Goal: Task Accomplishment & Management: Use online tool/utility

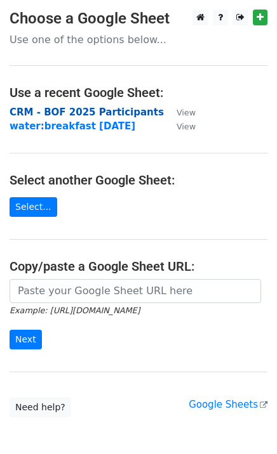
click at [95, 110] on strong "CRM - BOF 2025 Participants" at bounding box center [87, 112] width 154 height 11
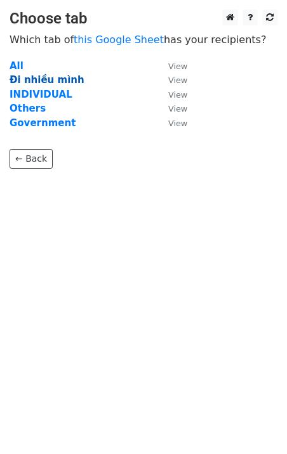
click at [43, 80] on strong "Đi nhiều mình" at bounding box center [47, 79] width 75 height 11
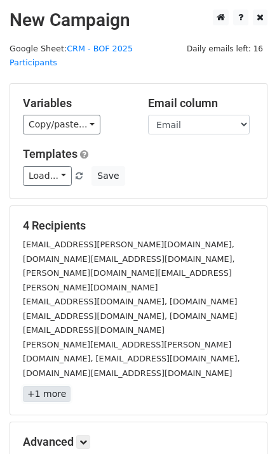
click at [52, 386] on link "+1 more" at bounding box center [47, 394] width 48 height 16
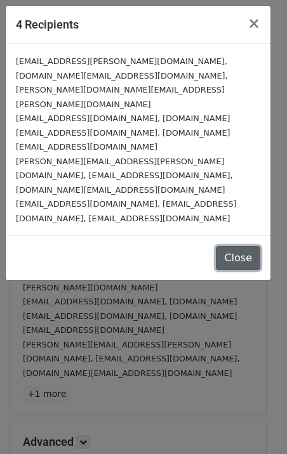
click at [237, 246] on button "Close" at bounding box center [238, 258] width 44 height 24
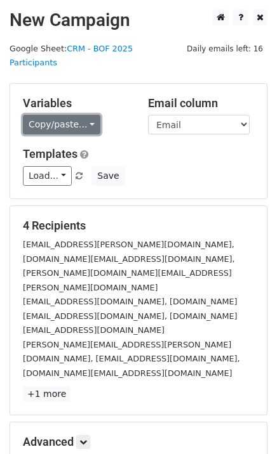
click at [60, 115] on link "Copy/paste..." at bounding box center [61, 125] width 77 height 20
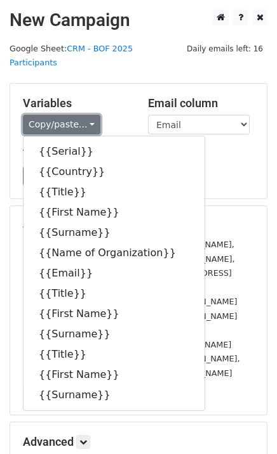
click at [60, 115] on link "Copy/paste..." at bounding box center [61, 125] width 77 height 20
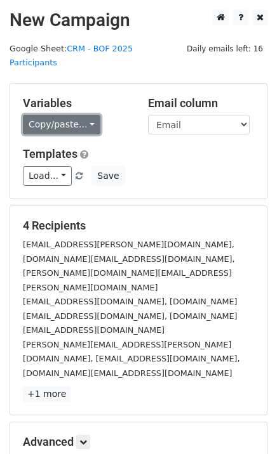
click at [55, 115] on link "Copy/paste..." at bounding box center [61, 125] width 77 height 20
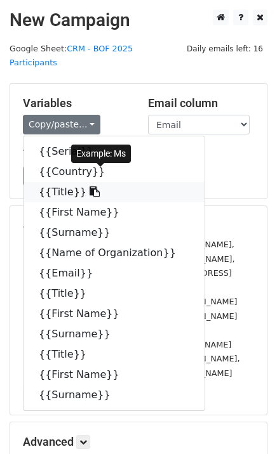
click at [67, 182] on link "{{Title}}" at bounding box center [113, 192] width 181 height 20
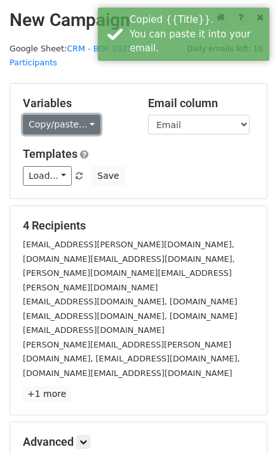
click at [61, 115] on link "Copy/paste..." at bounding box center [61, 125] width 77 height 20
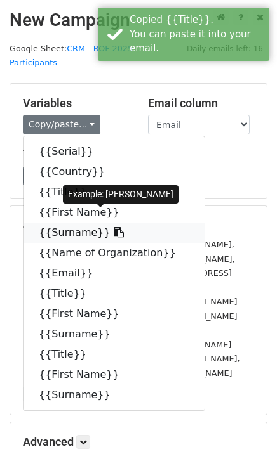
click at [86, 223] on link "{{Surname}}" at bounding box center [113, 233] width 181 height 20
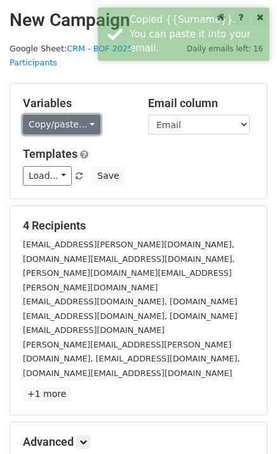
click at [42, 115] on link "Copy/paste..." at bounding box center [61, 125] width 77 height 20
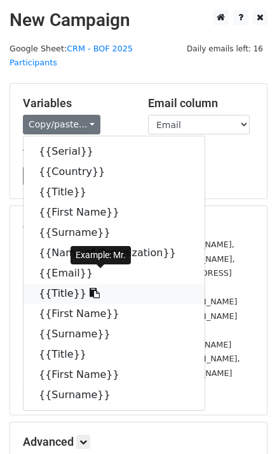
click at [54, 284] on link "{{Title}}" at bounding box center [113, 294] width 181 height 20
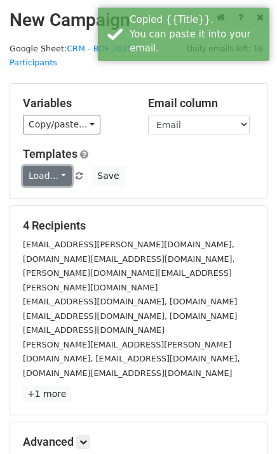
click at [43, 166] on link "Load..." at bounding box center [47, 176] width 49 height 20
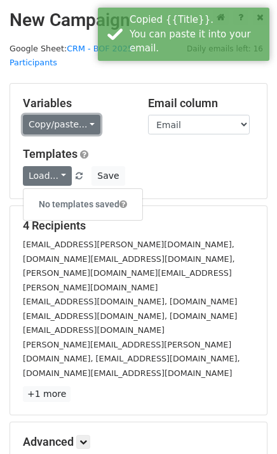
click at [50, 115] on link "Copy/paste..." at bounding box center [61, 125] width 77 height 20
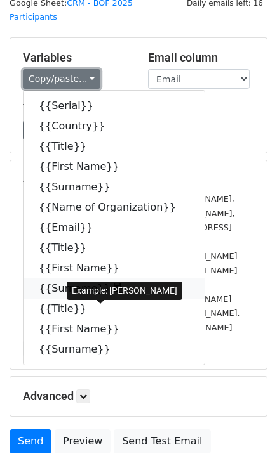
scroll to position [70, 0]
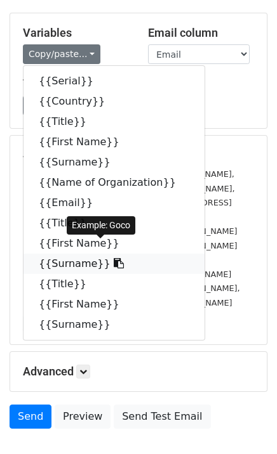
click at [54, 254] on link "{{Surname}}" at bounding box center [113, 264] width 181 height 20
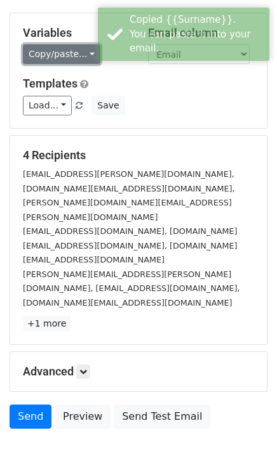
click at [46, 44] on link "Copy/paste..." at bounding box center [61, 54] width 77 height 20
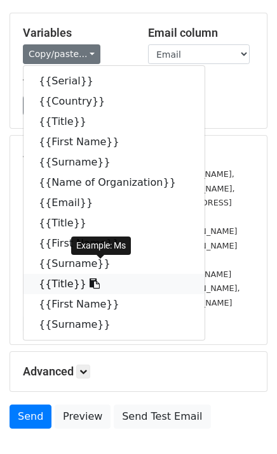
click at [53, 274] on link "{{Title}}" at bounding box center [113, 284] width 181 height 20
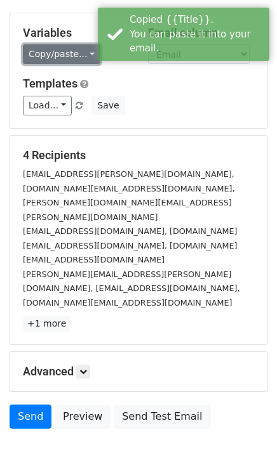
click at [55, 44] on link "Copy/paste..." at bounding box center [61, 54] width 77 height 20
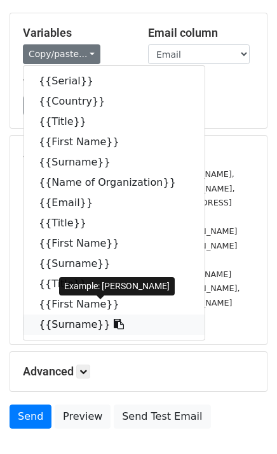
click at [76, 317] on link "{{Surname}}" at bounding box center [113, 325] width 181 height 20
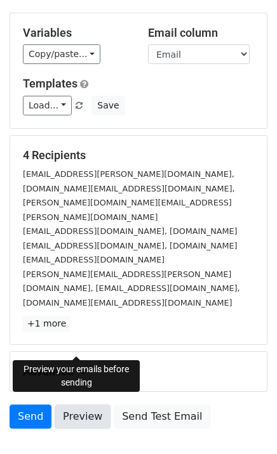
click at [92, 405] on link "Preview" at bounding box center [83, 417] width 56 height 24
click at [93, 405] on link "Preview" at bounding box center [83, 417] width 56 height 24
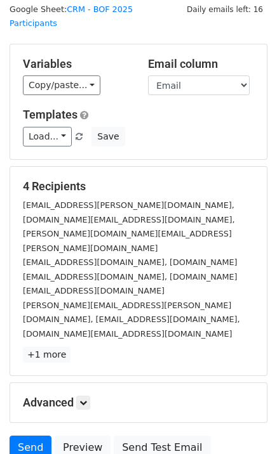
scroll to position [0, 0]
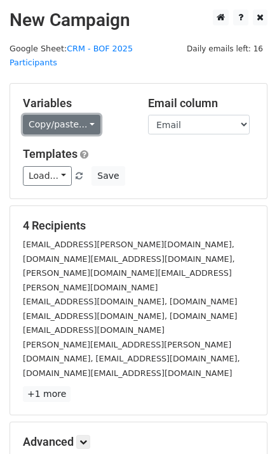
click at [63, 115] on link "Copy/paste..." at bounding box center [61, 125] width 77 height 20
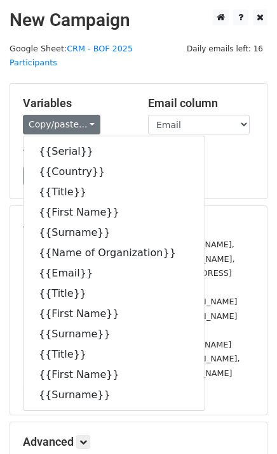
click at [163, 96] on h5 "Email column" at bounding box center [201, 103] width 106 height 14
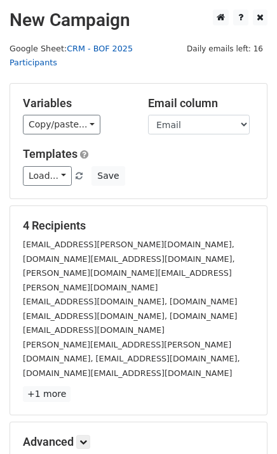
click at [133, 53] on link "CRM - BOF 2025 Participants" at bounding box center [71, 56] width 123 height 24
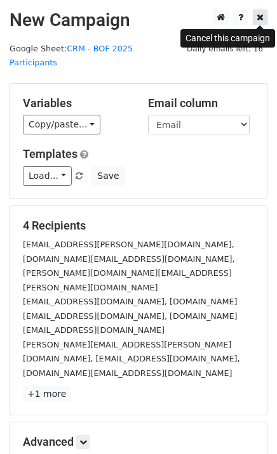
click at [263, 18] on icon at bounding box center [259, 17] width 7 height 9
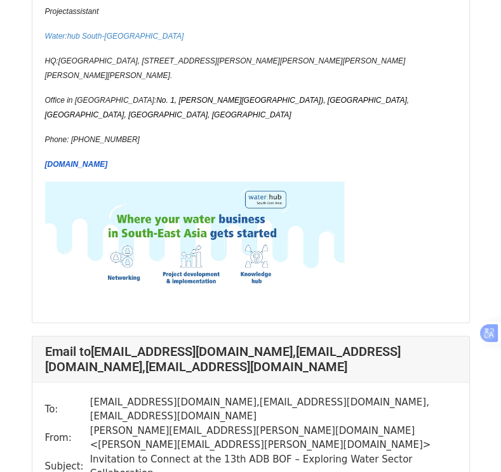
scroll to position [698, 0]
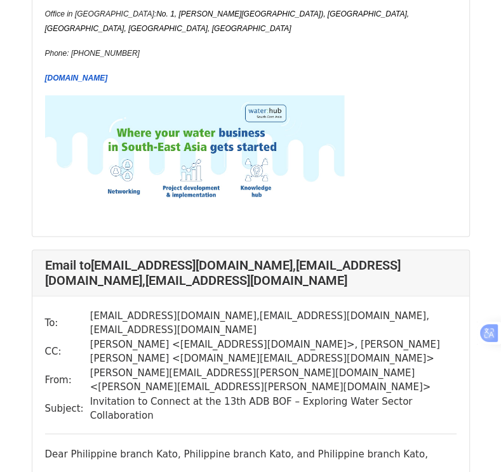
scroll to position [888, 0]
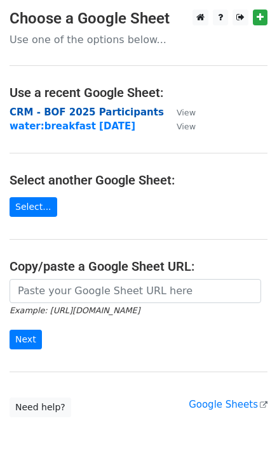
click at [106, 111] on strong "CRM - BOF 2025 Participants" at bounding box center [87, 112] width 154 height 11
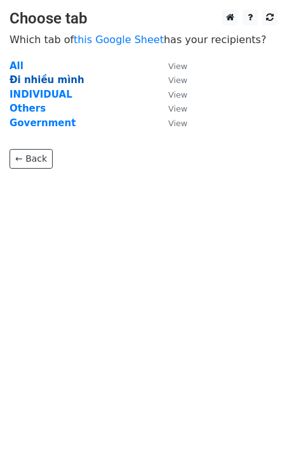
click at [50, 80] on strong "Đi nhiều mình" at bounding box center [47, 79] width 75 height 11
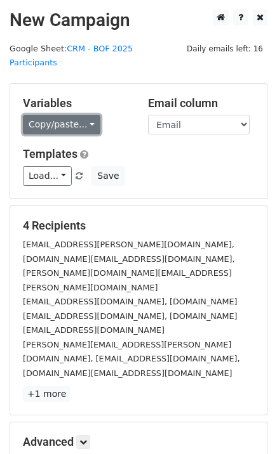
click at [56, 115] on link "Copy/paste..." at bounding box center [61, 125] width 77 height 20
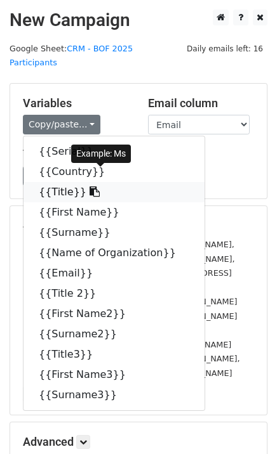
click at [55, 182] on link "{{Title}}" at bounding box center [113, 192] width 181 height 20
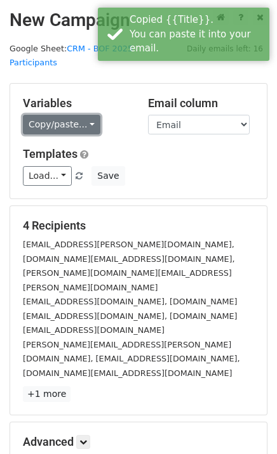
click at [54, 115] on link "Copy/paste..." at bounding box center [61, 125] width 77 height 20
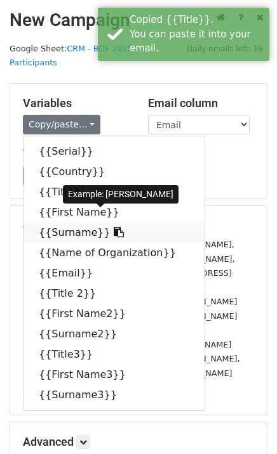
click at [43, 223] on link "{{Surname}}" at bounding box center [113, 233] width 181 height 20
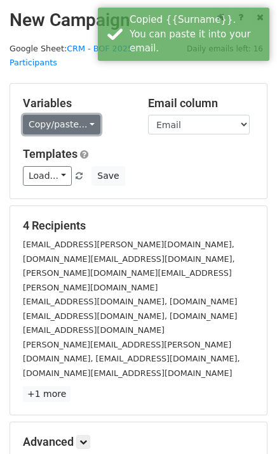
click at [65, 115] on link "Copy/paste..." at bounding box center [61, 125] width 77 height 20
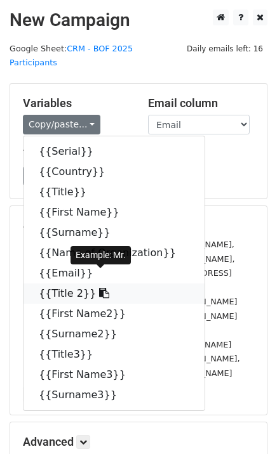
click at [50, 284] on link "{{Title 2}}" at bounding box center [113, 294] width 181 height 20
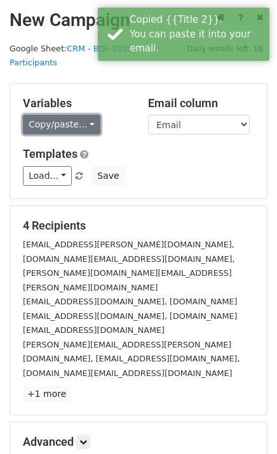
click at [62, 115] on link "Copy/paste..." at bounding box center [61, 125] width 77 height 20
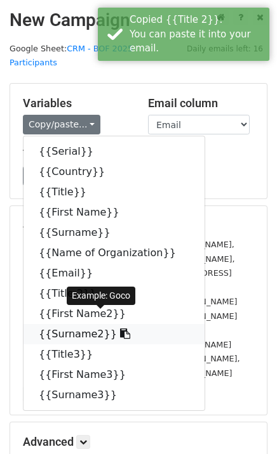
click at [69, 324] on link "{{Surname2}}" at bounding box center [113, 334] width 181 height 20
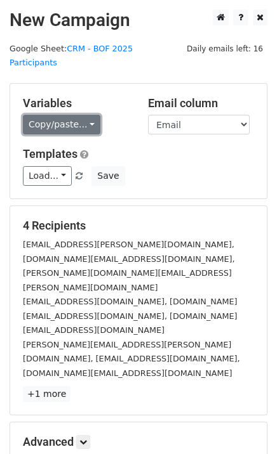
click at [43, 115] on link "Copy/paste..." at bounding box center [61, 125] width 77 height 20
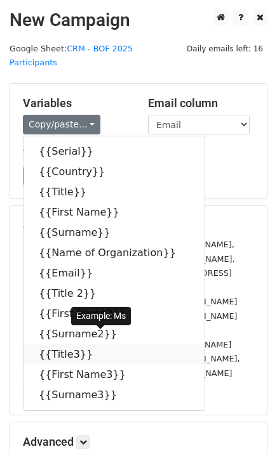
drag, startPoint x: 53, startPoint y: 338, endPoint x: 4, endPoint y: 298, distance: 63.6
click at [53, 345] on link "{{Title3}}" at bounding box center [113, 355] width 181 height 20
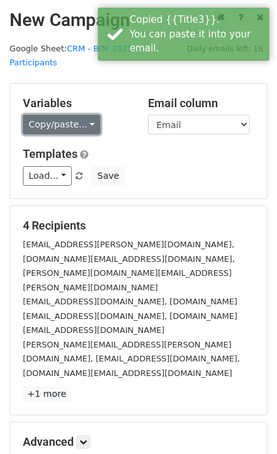
click at [53, 115] on link "Copy/paste..." at bounding box center [61, 125] width 77 height 20
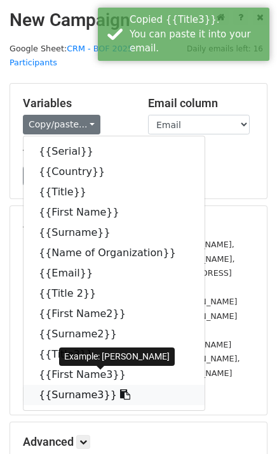
click at [53, 385] on link "{{Surname3}}" at bounding box center [113, 395] width 181 height 20
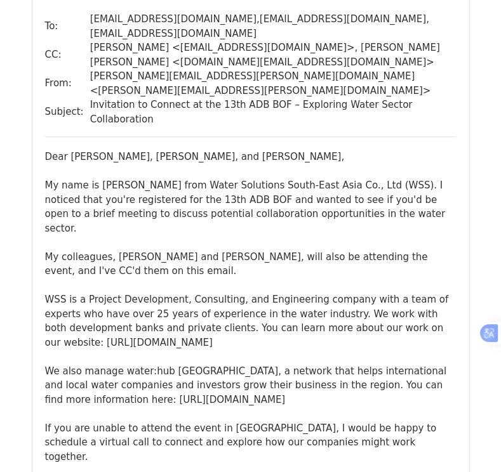
scroll to position [3051, 0]
